Goal: Register for event/course: Register for event/course

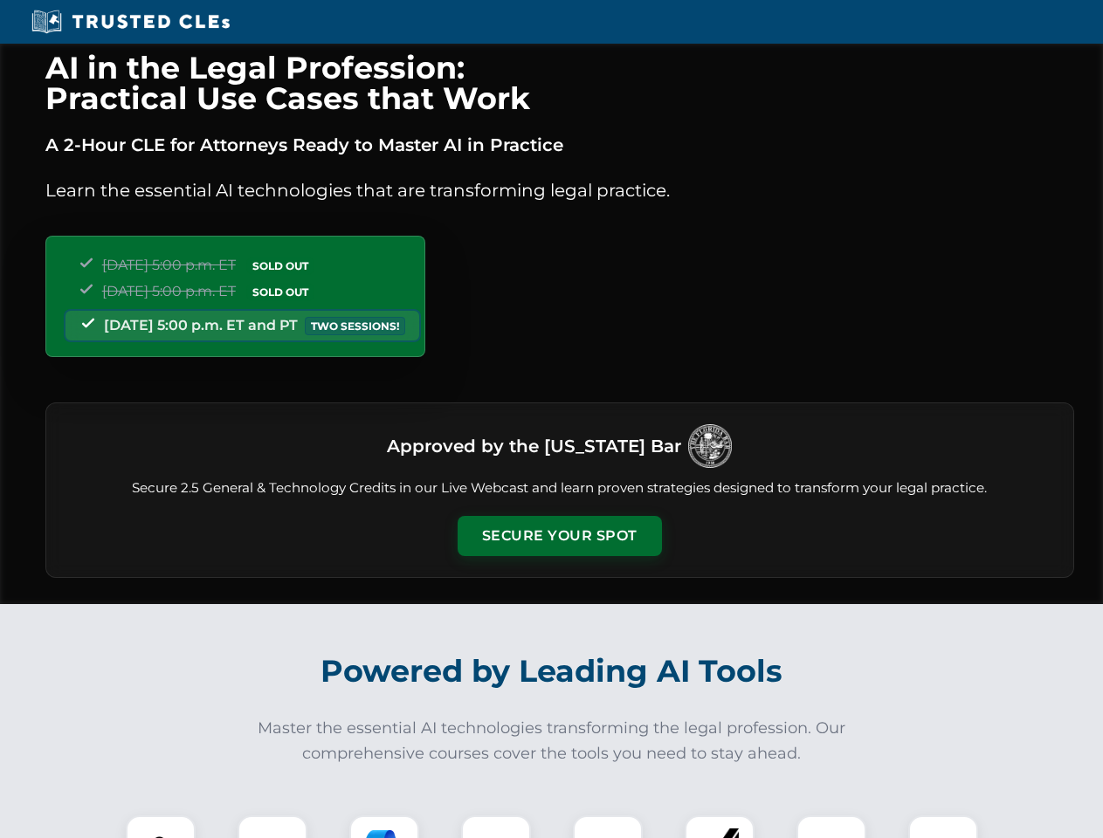
click at [559, 536] on button "Secure Your Spot" at bounding box center [559, 536] width 204 height 40
click at [161, 827] on img at bounding box center [160, 850] width 51 height 51
